Goal: Task Accomplishment & Management: Use online tool/utility

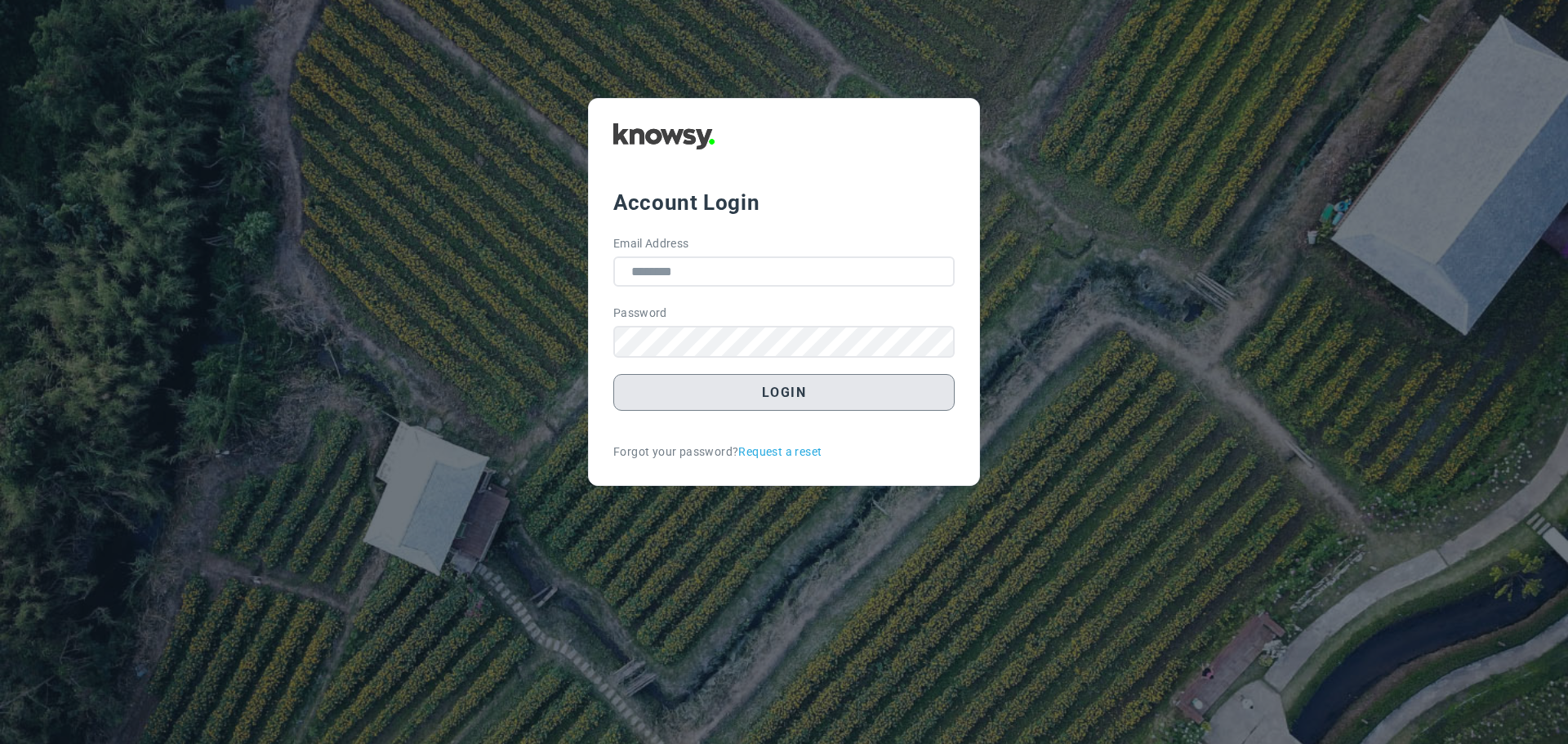
type input "**********"
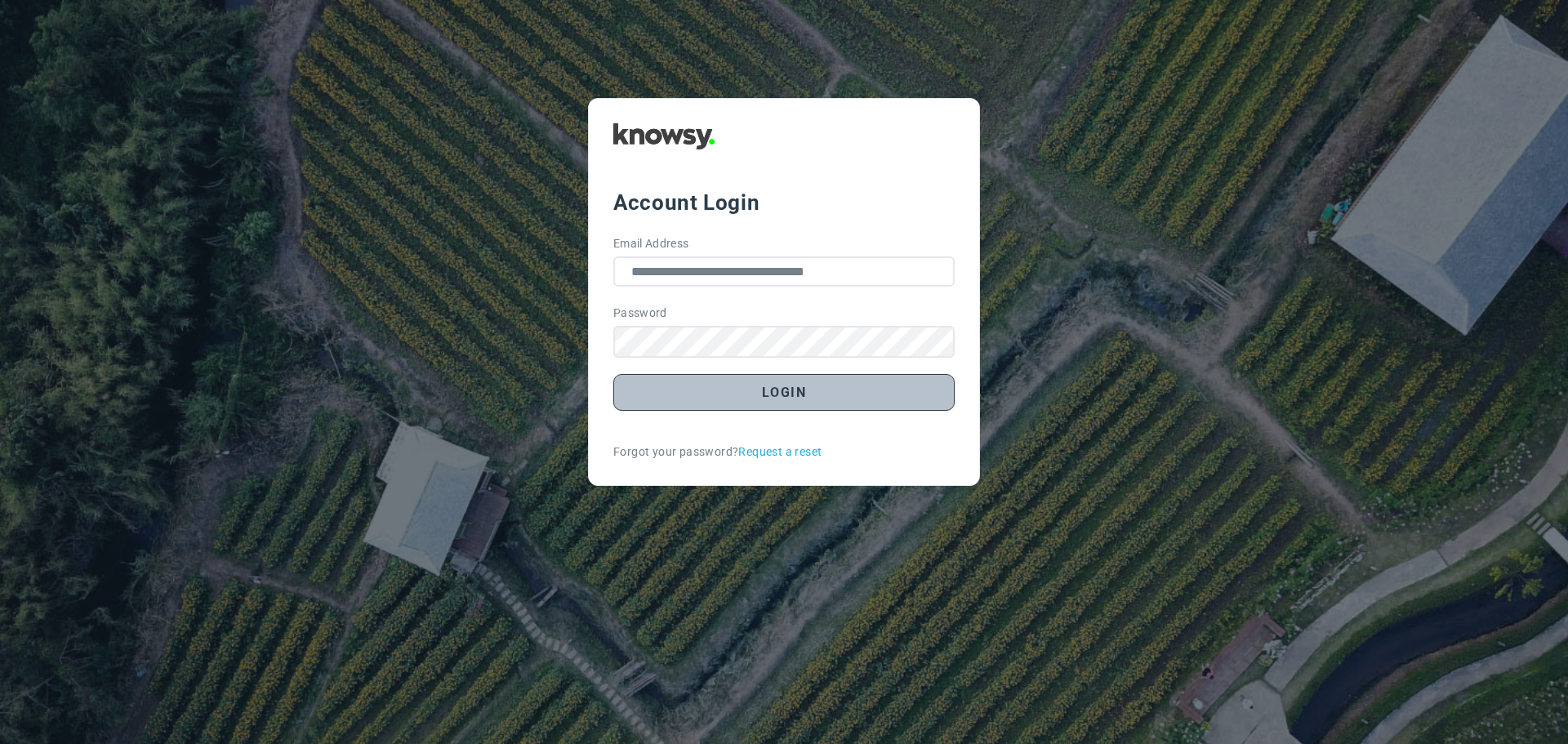
click at [778, 401] on button "Login" at bounding box center [784, 393] width 342 height 37
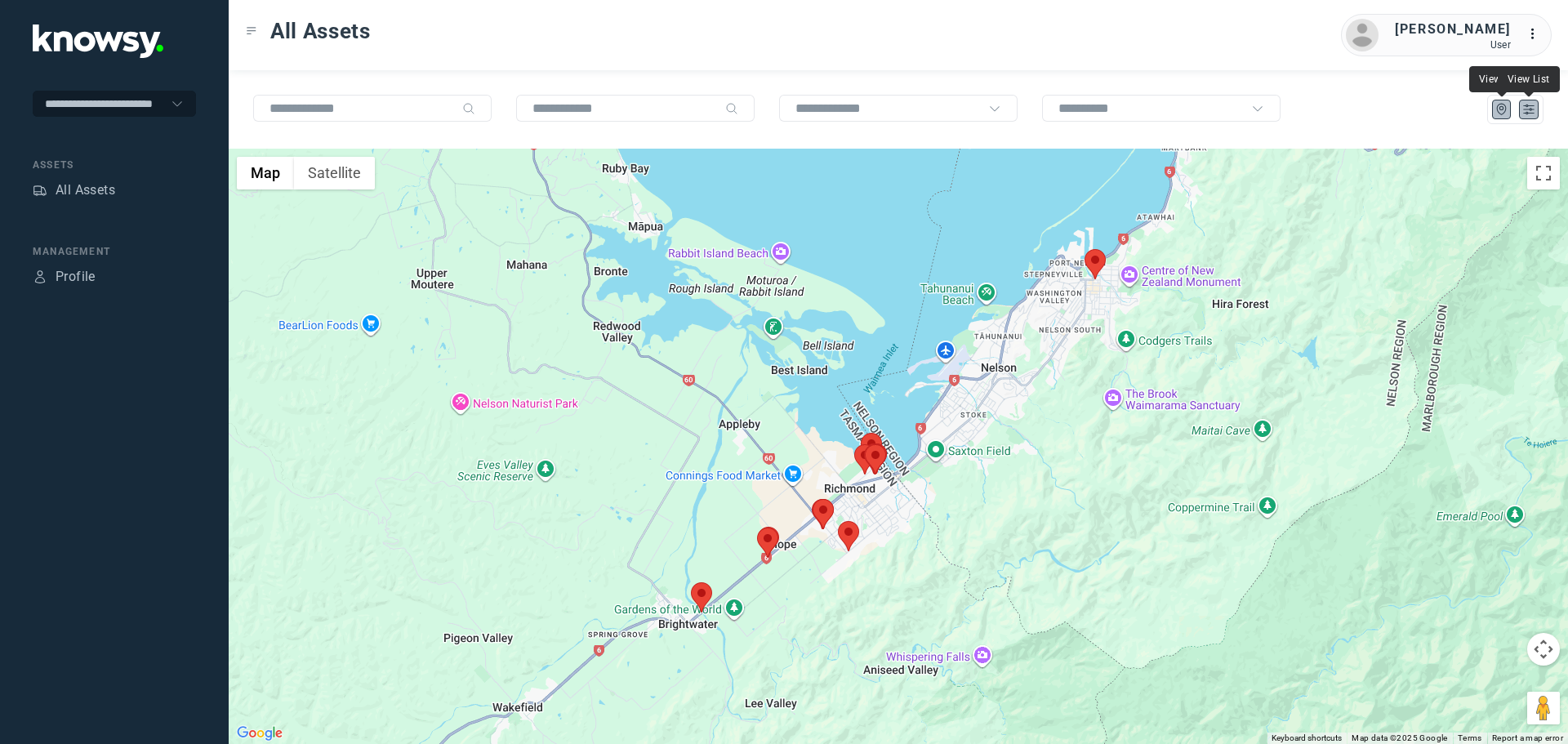
click at [1537, 101] on button at bounding box center [1528, 109] width 19 height 19
